Goal: Use online tool/utility: Utilize a website feature to perform a specific function

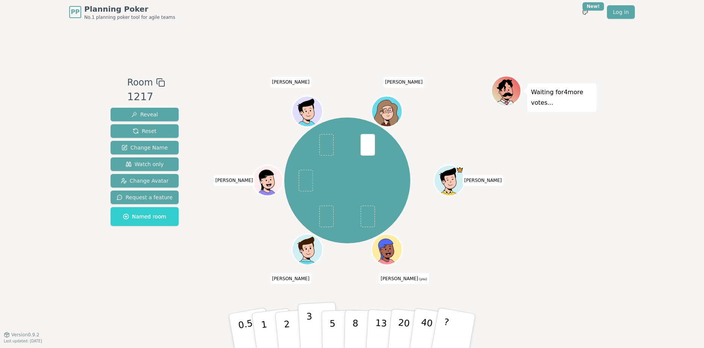
click at [313, 328] on button "3" at bounding box center [318, 330] width 41 height 59
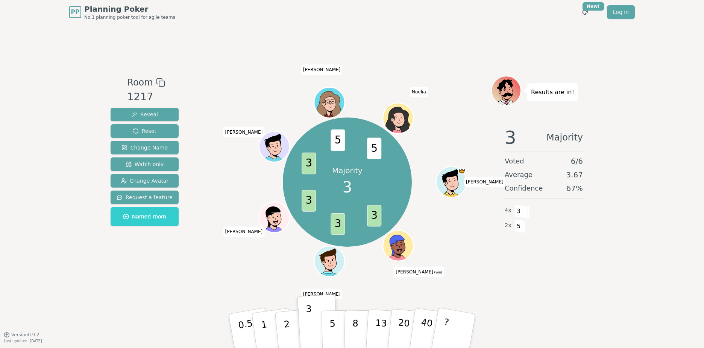
click at [316, 259] on div "Room 1217 Reveal Reset Change Name Watch only Change Avatar Request a feature N…" at bounding box center [352, 179] width 489 height 207
click at [334, 328] on p "5" at bounding box center [333, 330] width 6 height 41
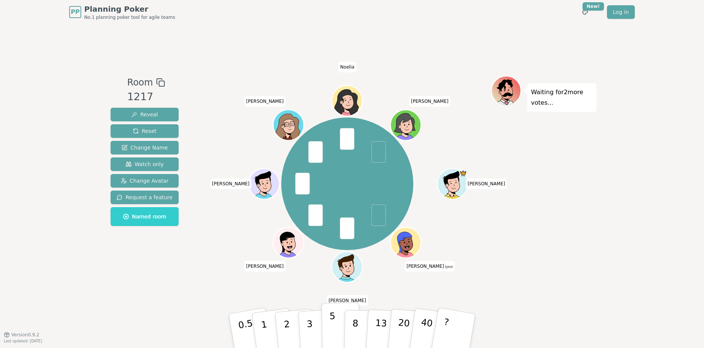
click at [334, 331] on p "5" at bounding box center [333, 330] width 6 height 41
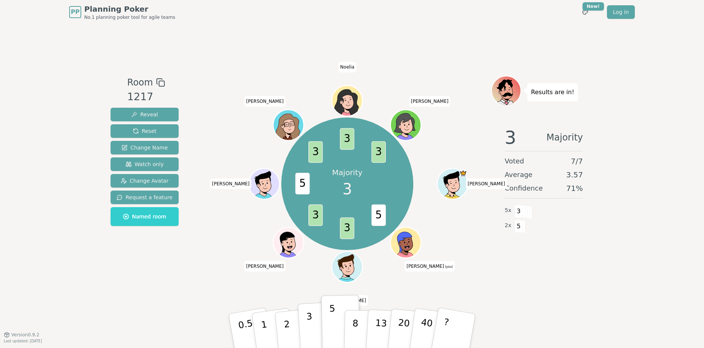
click at [310, 335] on p "3" at bounding box center [310, 331] width 8 height 41
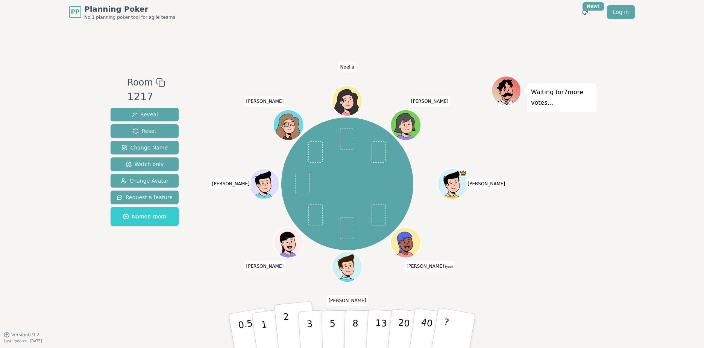
drag, startPoint x: 273, startPoint y: 330, endPoint x: 292, endPoint y: 330, distance: 19.2
click at [292, 330] on div "0.5 1 2 3 5 8 13 20 40 ?" at bounding box center [352, 330] width 226 height 26
click at [293, 330] on button "2" at bounding box center [295, 331] width 43 height 60
click at [272, 327] on button "1" at bounding box center [273, 330] width 45 height 61
click at [266, 333] on p "1" at bounding box center [265, 331] width 11 height 41
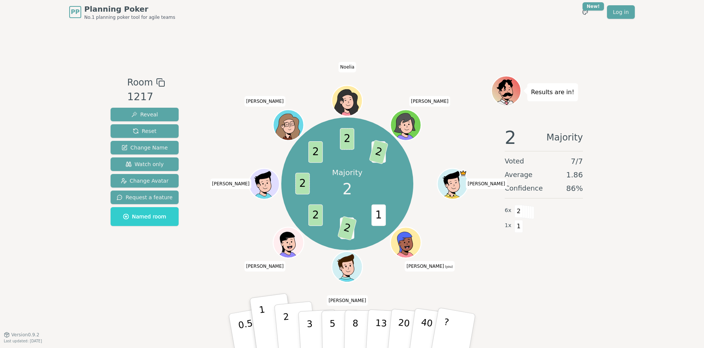
click at [291, 325] on button "2" at bounding box center [295, 331] width 43 height 60
